Goal: Use online tool/utility

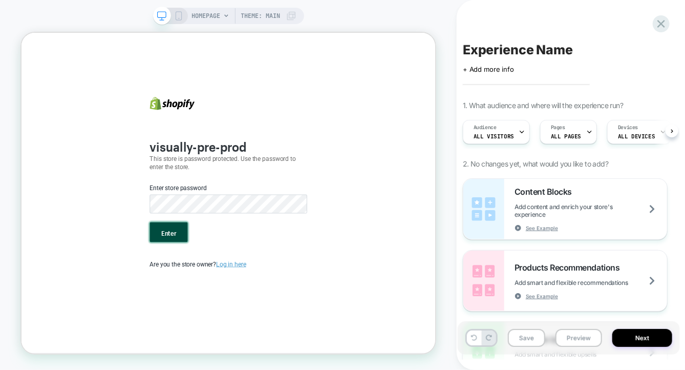
click at [221, 297] on button "Enter" at bounding box center [217, 298] width 51 height 27
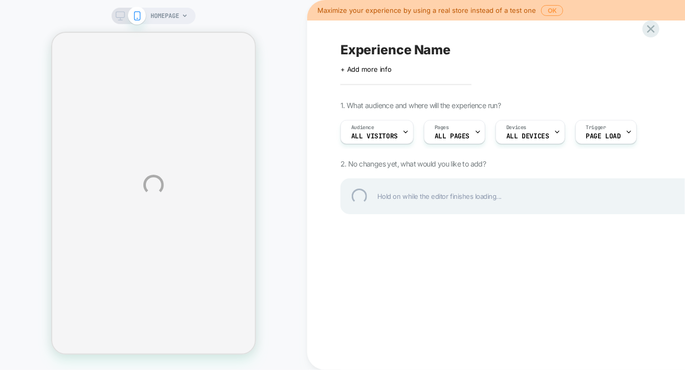
click at [272, 159] on div "HOMEPAGE Maximize your experience by using a real store instead of a test one O…" at bounding box center [342, 185] width 685 height 370
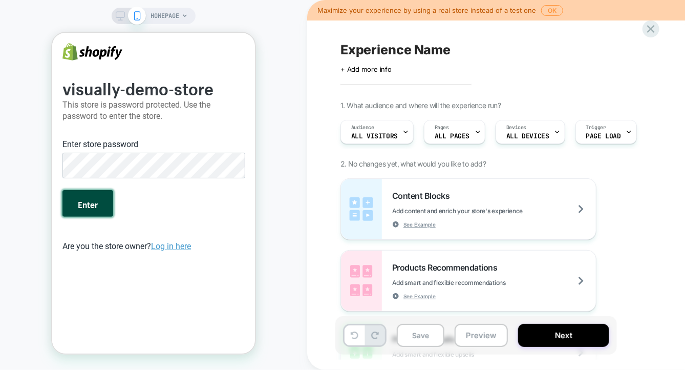
click at [91, 199] on button "Enter" at bounding box center [87, 202] width 51 height 27
click at [166, 16] on span "HOMEPAGE" at bounding box center [164, 16] width 29 height 16
